Goal: Transaction & Acquisition: Purchase product/service

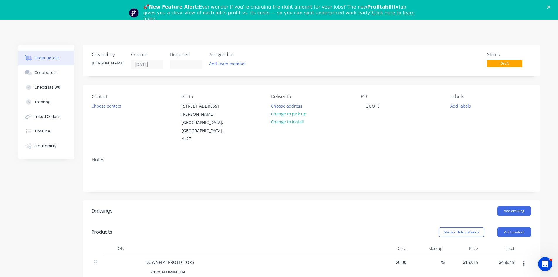
click at [554, 4] on div "🚀 New Feature Alert: Ever wonder if you’re charging the right amount for your j…" at bounding box center [279, 12] width 558 height 21
click at [551, 7] on div "🚀 New Feature Alert: Ever wonder if you’re charging the right amount for your j…" at bounding box center [279, 12] width 558 height 21
click at [551, 6] on polygon "Close" at bounding box center [549, 7] width 4 height 4
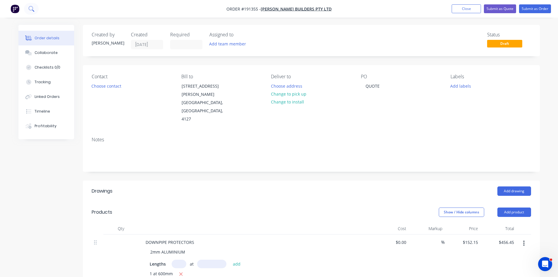
click at [31, 5] on button at bounding box center [31, 9] width 15 height 12
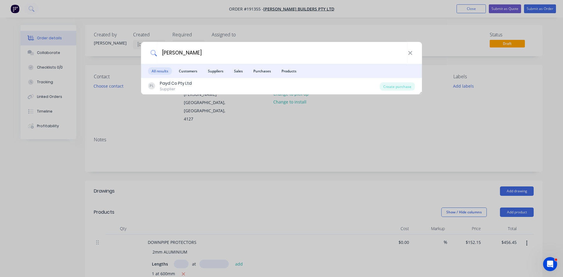
drag, startPoint x: 174, startPoint y: 54, endPoint x: 125, endPoint y: 51, distance: 48.2
click at [125, 51] on div "[PERSON_NAME] All results Customers Suppliers Sales Purchases Products PL Payd …" at bounding box center [281, 138] width 563 height 277
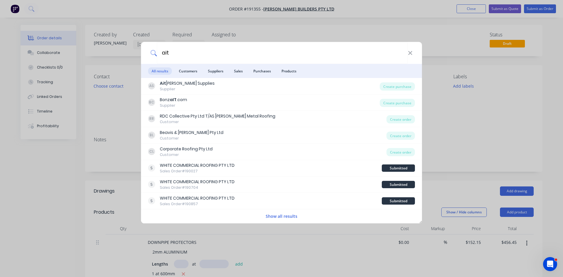
type input "ait"
click at [188, 88] on div "Supplier" at bounding box center [187, 88] width 55 height 5
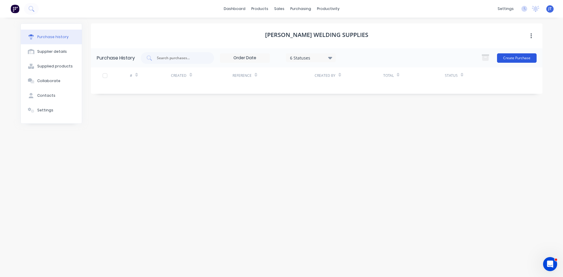
click at [522, 57] on button "Create Purchase" at bounding box center [517, 57] width 40 height 9
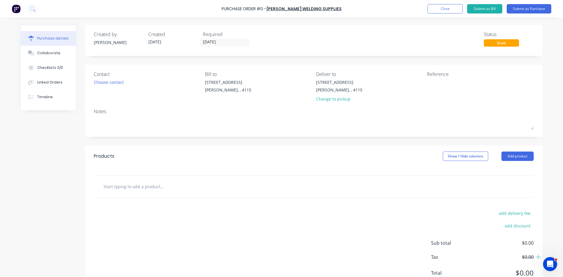
click at [150, 187] on input "text" at bounding box center [161, 187] width 117 height 12
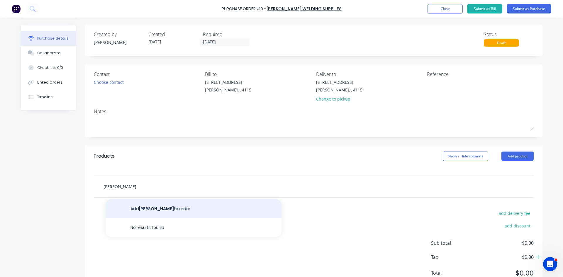
type input "[PERSON_NAME]"
click at [223, 214] on button "Add [PERSON_NAME] to order" at bounding box center [194, 208] width 176 height 19
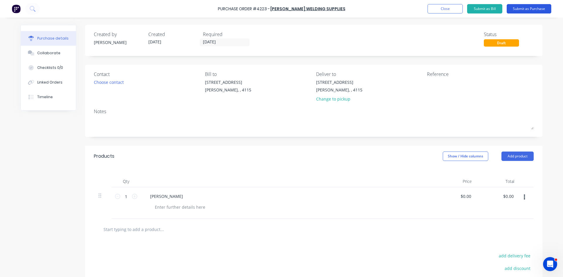
click at [531, 11] on button "Submit as Purchase" at bounding box center [528, 8] width 45 height 9
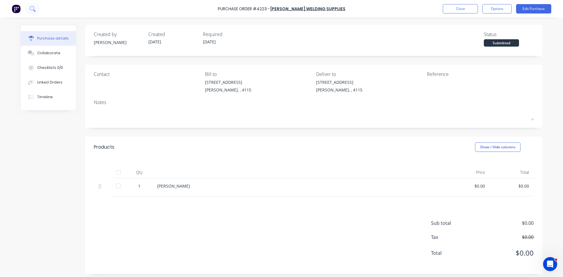
click at [31, 8] on icon at bounding box center [33, 9] width 6 height 6
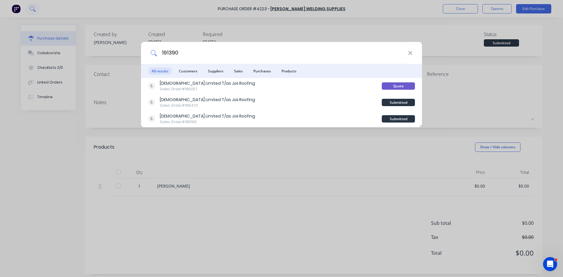
type input "191390"
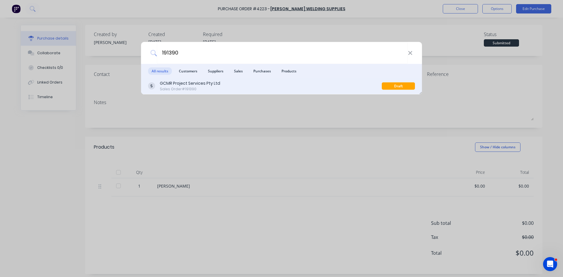
click at [216, 84] on div "GCMR Project Services Pty Ltd" at bounding box center [190, 83] width 60 height 6
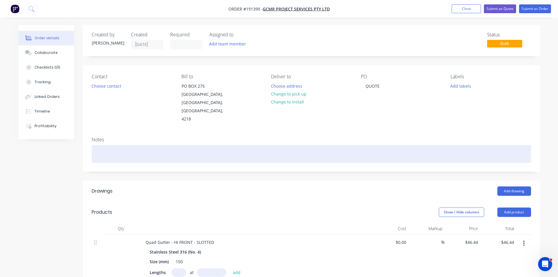
click at [405, 145] on div at bounding box center [312, 154] width 440 height 18
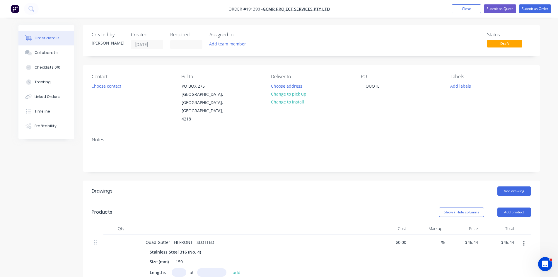
click at [388, 186] on div "Add drawing" at bounding box center [358, 190] width 346 height 9
drag, startPoint x: 338, startPoint y: 169, endPoint x: 333, endPoint y: 171, distance: 4.7
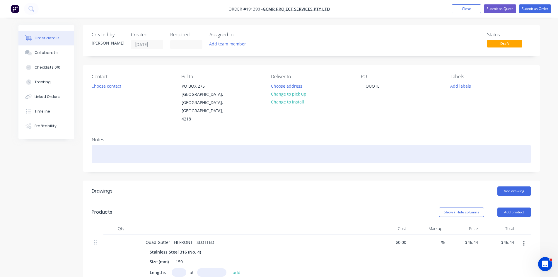
click at [354, 154] on div at bounding box center [312, 154] width 440 height 18
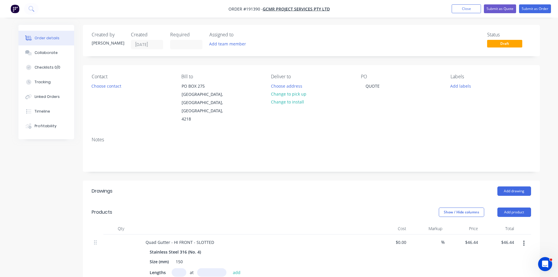
click at [342, 163] on div "Notes" at bounding box center [311, 151] width 457 height 39
click at [33, 11] on icon at bounding box center [33, 11] width 2 height 2
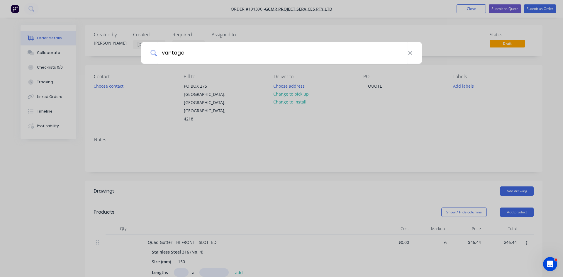
type input "vantage"
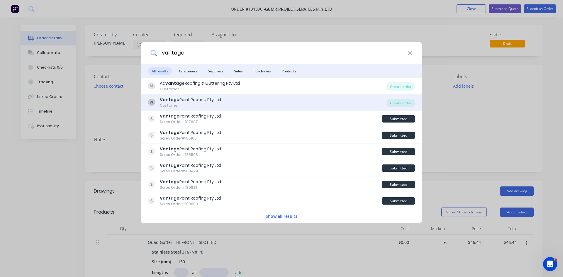
click at [287, 100] on div "VL Vantage Point Roofing Pty Ltd Customer" at bounding box center [267, 102] width 238 height 11
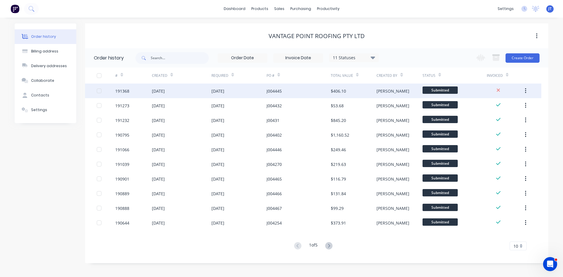
click at [335, 88] on div "$406.10" at bounding box center [338, 91] width 15 height 6
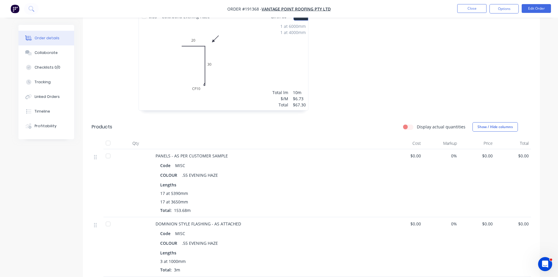
scroll to position [211, 0]
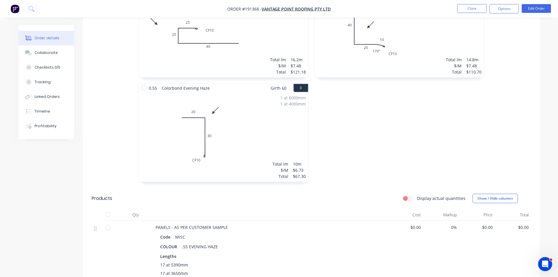
click at [18, 7] on img "button" at bounding box center [15, 8] width 9 height 9
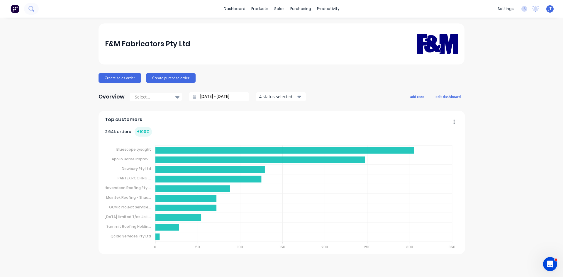
click at [34, 12] on button at bounding box center [31, 9] width 15 height 12
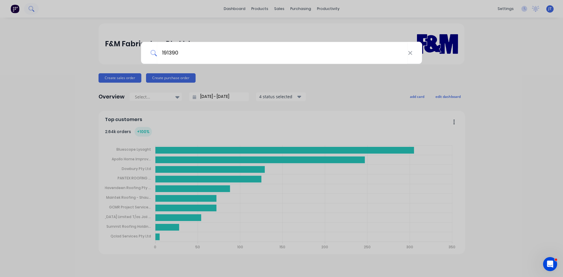
type input "191390"
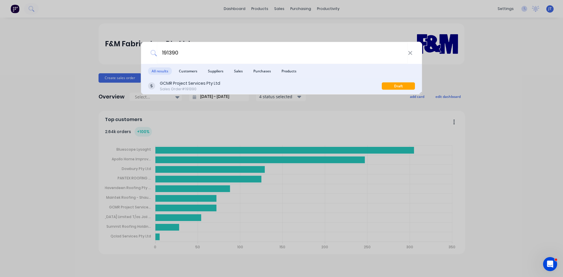
click at [259, 88] on div "GCMR Project Services Pty Ltd Sales Order #191390" at bounding box center [265, 85] width 234 height 11
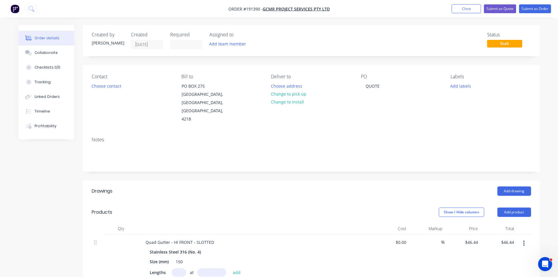
click at [21, 12] on button "button" at bounding box center [15, 8] width 12 height 9
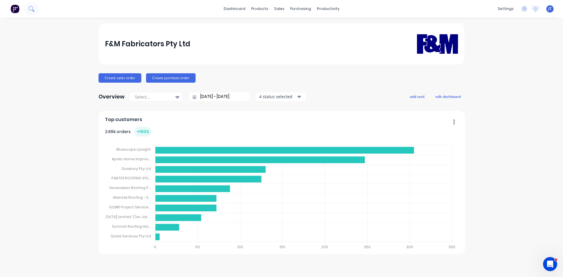
click at [25, 6] on button at bounding box center [31, 9] width 15 height 12
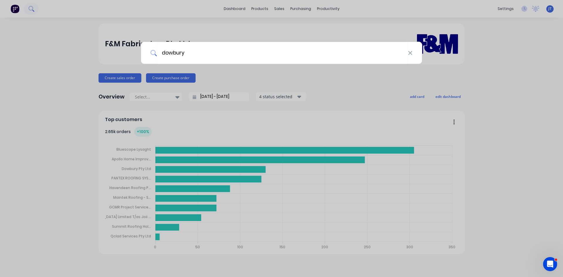
type input "dowbury"
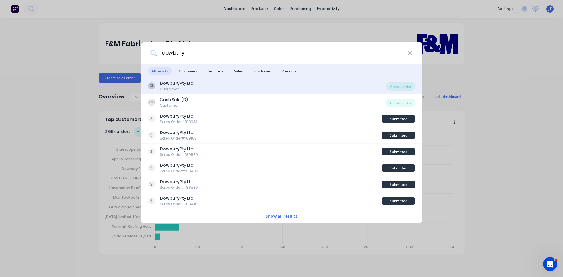
click at [199, 86] on div "DL Dowbury Pty Ltd Customer" at bounding box center [267, 85] width 238 height 11
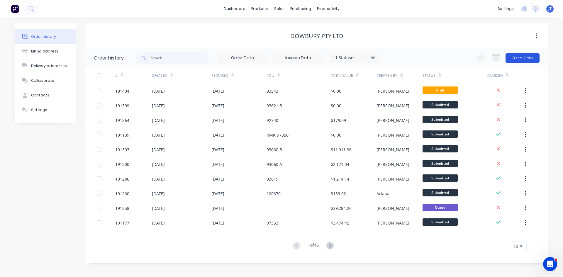
click at [525, 59] on button "Create Order" at bounding box center [522, 57] width 34 height 9
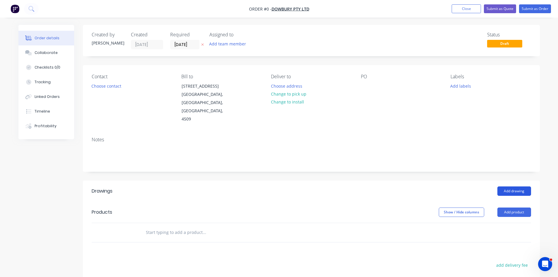
click at [515, 186] on button "Add drawing" at bounding box center [515, 190] width 34 height 9
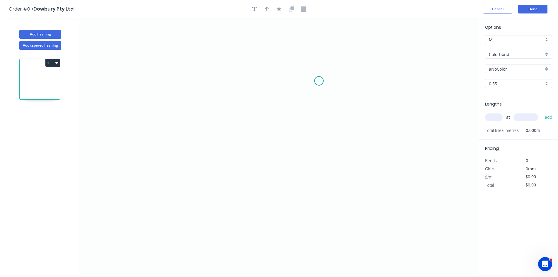
click at [319, 81] on icon "0" at bounding box center [279, 147] width 400 height 259
click at [145, 79] on icon "0" at bounding box center [279, 147] width 400 height 259
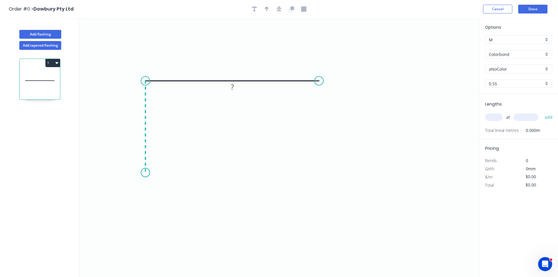
click at [148, 173] on icon "0 ?" at bounding box center [279, 147] width 400 height 259
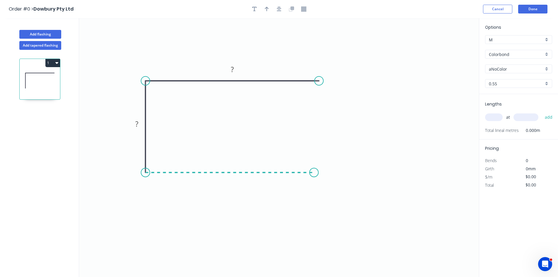
click at [325, 172] on icon "0 ? ?" at bounding box center [279, 147] width 400 height 259
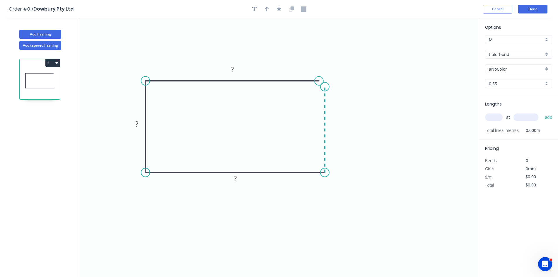
click at [329, 87] on icon "0 ? ? ?" at bounding box center [279, 147] width 400 height 259
click at [329, 87] on circle at bounding box center [325, 86] width 9 height 9
click at [333, 129] on tspan "?" at bounding box center [333, 127] width 3 height 10
type input "$21.85"
click at [516, 51] on input "Colorbond" at bounding box center [516, 54] width 55 height 6
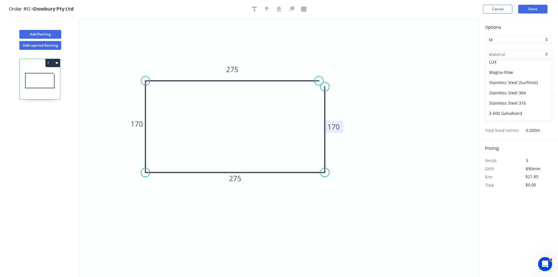
scroll to position [124, 0]
click at [531, 77] on div "Stainless Steel 304" at bounding box center [519, 74] width 67 height 10
type input "Stainless Steel 304"
type input "2B"
type input "$49.51"
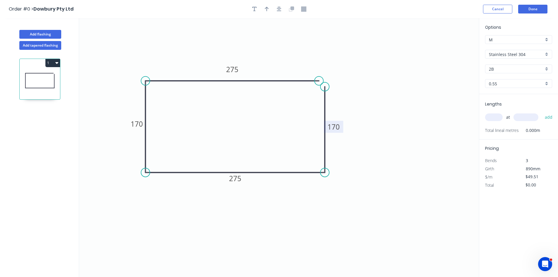
click at [497, 82] on input "0.55" at bounding box center [516, 84] width 55 height 6
click at [509, 127] on div "1.2" at bounding box center [519, 125] width 67 height 10
type input "1.2"
type input "$102.64"
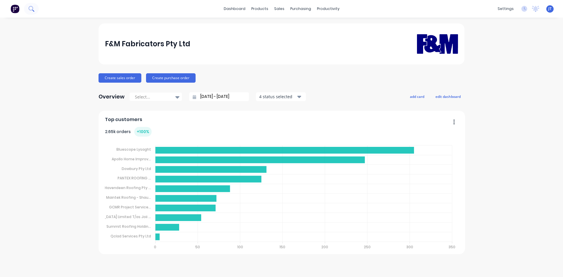
click at [30, 6] on icon at bounding box center [30, 8] width 5 height 5
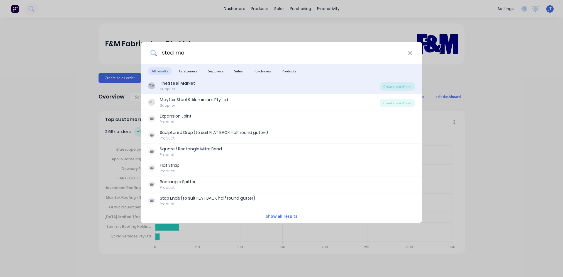
type input "steel ma"
click at [198, 84] on div "TM The Steel Ma rket Supplier" at bounding box center [264, 85] width 232 height 11
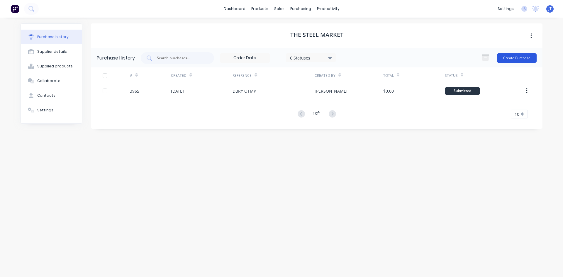
click at [521, 57] on button "Create Purchase" at bounding box center [517, 57] width 40 height 9
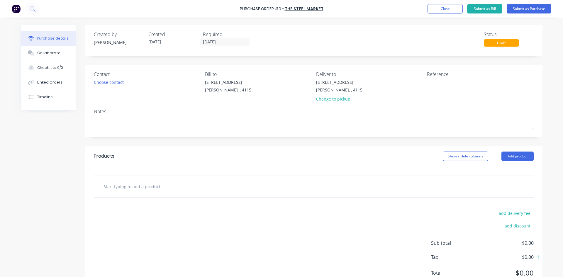
click at [132, 191] on input "text" at bounding box center [161, 187] width 117 height 12
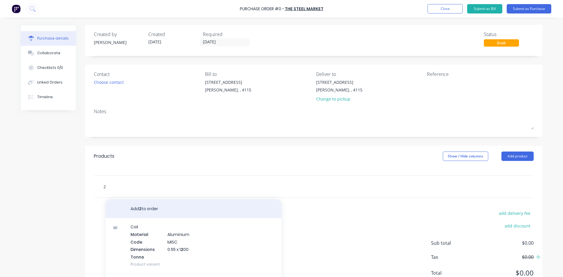
type input "2"
click at [145, 211] on button "Add 2 to order" at bounding box center [194, 208] width 176 height 19
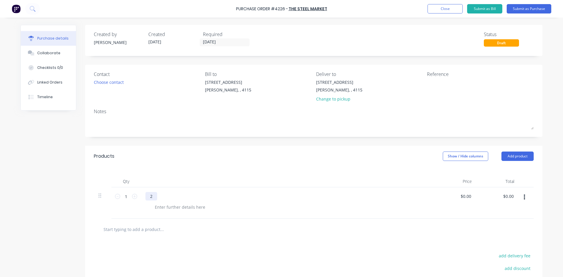
click at [152, 198] on div "2" at bounding box center [151, 196] width 12 height 8
click at [235, 147] on div "Products Show / Hide columns Add product" at bounding box center [313, 156] width 457 height 21
click at [174, 196] on div "2mm 304 2B" at bounding box center [162, 196] width 34 height 8
click at [533, 11] on button "Submit as Purchase" at bounding box center [528, 8] width 45 height 9
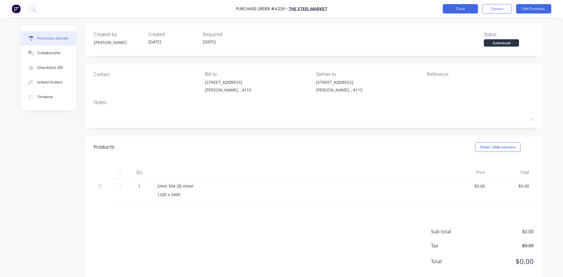
click at [452, 6] on button "Close" at bounding box center [460, 8] width 35 height 9
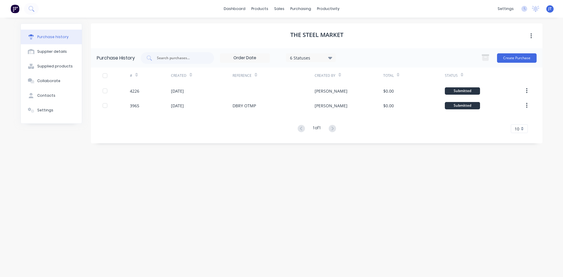
click at [302, 204] on div "The Steel Market Purchase History 6 Statuses 6 Statuses Create Purchase # Creat…" at bounding box center [316, 144] width 451 height 242
click at [297, 182] on div "The Steel Market Purchase History 6 Statuses 6 Statuses Create Purchase # Creat…" at bounding box center [316, 144] width 451 height 242
drag, startPoint x: 336, startPoint y: 191, endPoint x: 330, endPoint y: 188, distance: 6.3
click at [336, 191] on div "The Steel Market Purchase History 6 Statuses 6 Statuses Create Purchase # Creat…" at bounding box center [316, 144] width 451 height 242
click at [283, 213] on div "The Steel Market Purchase History 6 Statuses 6 Statuses Create Purchase # Creat…" at bounding box center [316, 144] width 451 height 242
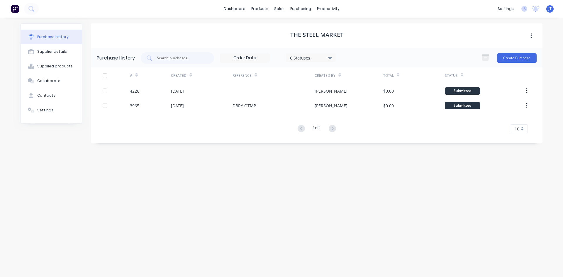
click at [292, 199] on div "The Steel Market Purchase History 6 Statuses 6 Statuses Create Purchase # Creat…" at bounding box center [316, 144] width 451 height 242
click at [302, 185] on div "The Steel Market Purchase History 6 Statuses 6 Statuses Create Purchase # Creat…" at bounding box center [316, 144] width 451 height 242
click at [310, 191] on div "The Steel Market Purchase History 6 Statuses 6 Statuses Create Purchase # Creat…" at bounding box center [316, 144] width 451 height 242
click at [387, 212] on div "The Steel Market Purchase History 6 Statuses 6 Statuses Create Purchase # Creat…" at bounding box center [316, 144] width 451 height 242
click at [359, 190] on div "The Steel Market Purchase History 6 Statuses 6 Statuses Create Purchase # Creat…" at bounding box center [316, 144] width 451 height 242
